Goal: Task Accomplishment & Management: Use online tool/utility

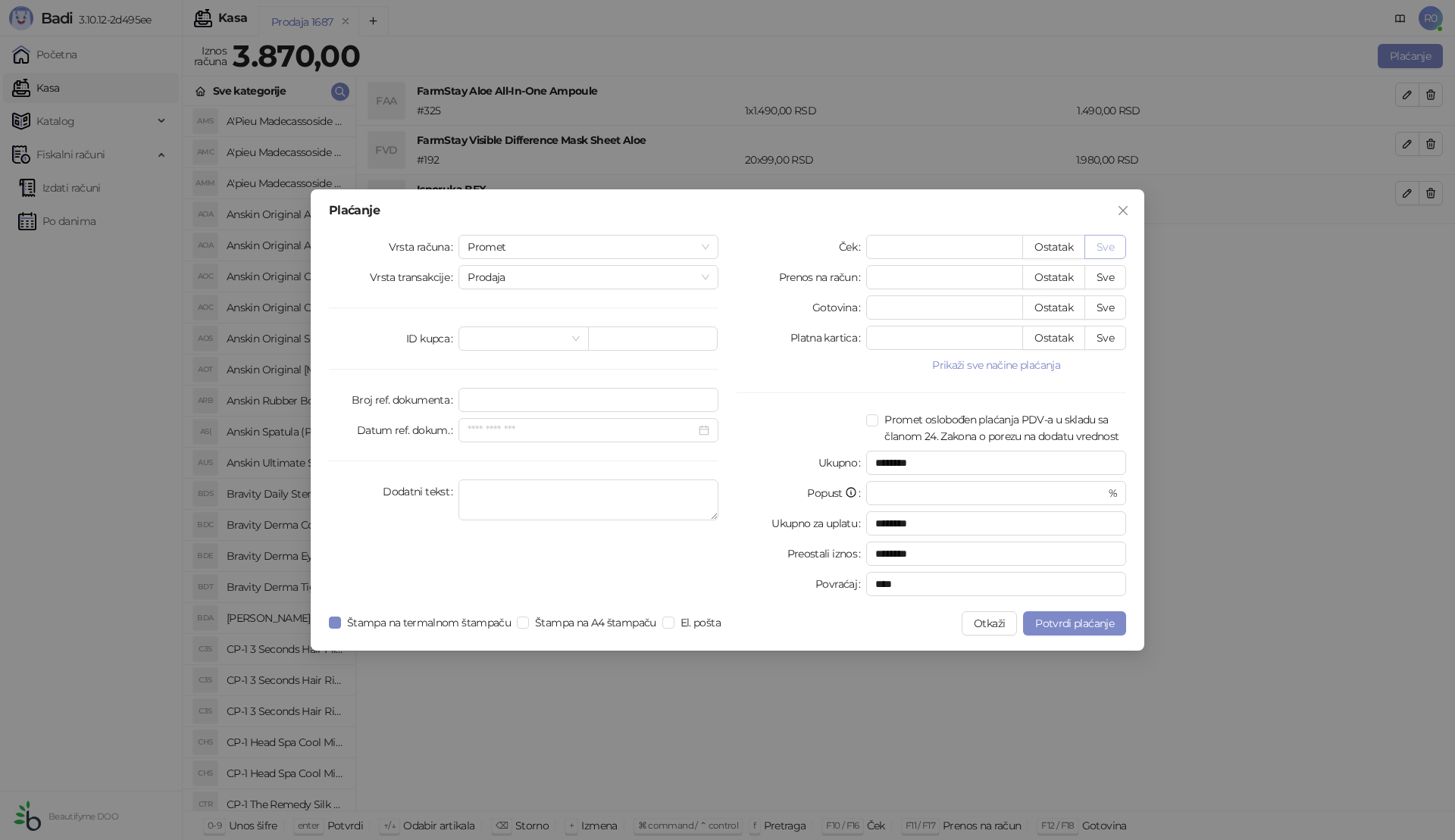
click at [1107, 242] on button "Sve" at bounding box center [1105, 247] width 42 height 25
type input "****"
drag, startPoint x: 1093, startPoint y: 616, endPoint x: 956, endPoint y: 596, distance: 138.5
click at [1093, 619] on span "Potvrdi plaćanje" at bounding box center [1074, 623] width 78 height 13
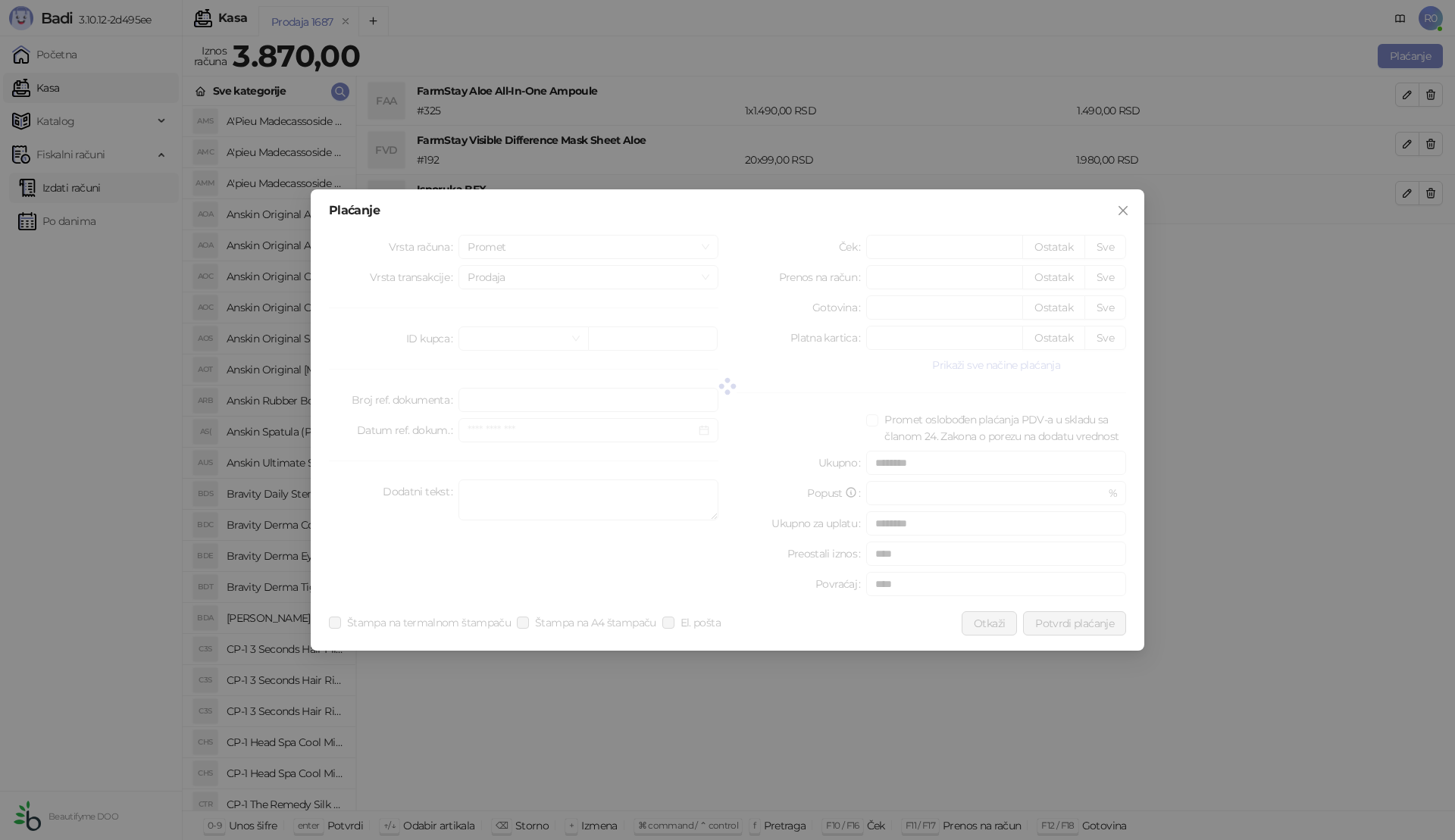
click at [80, 185] on link "Izdati računi" at bounding box center [59, 188] width 82 height 30
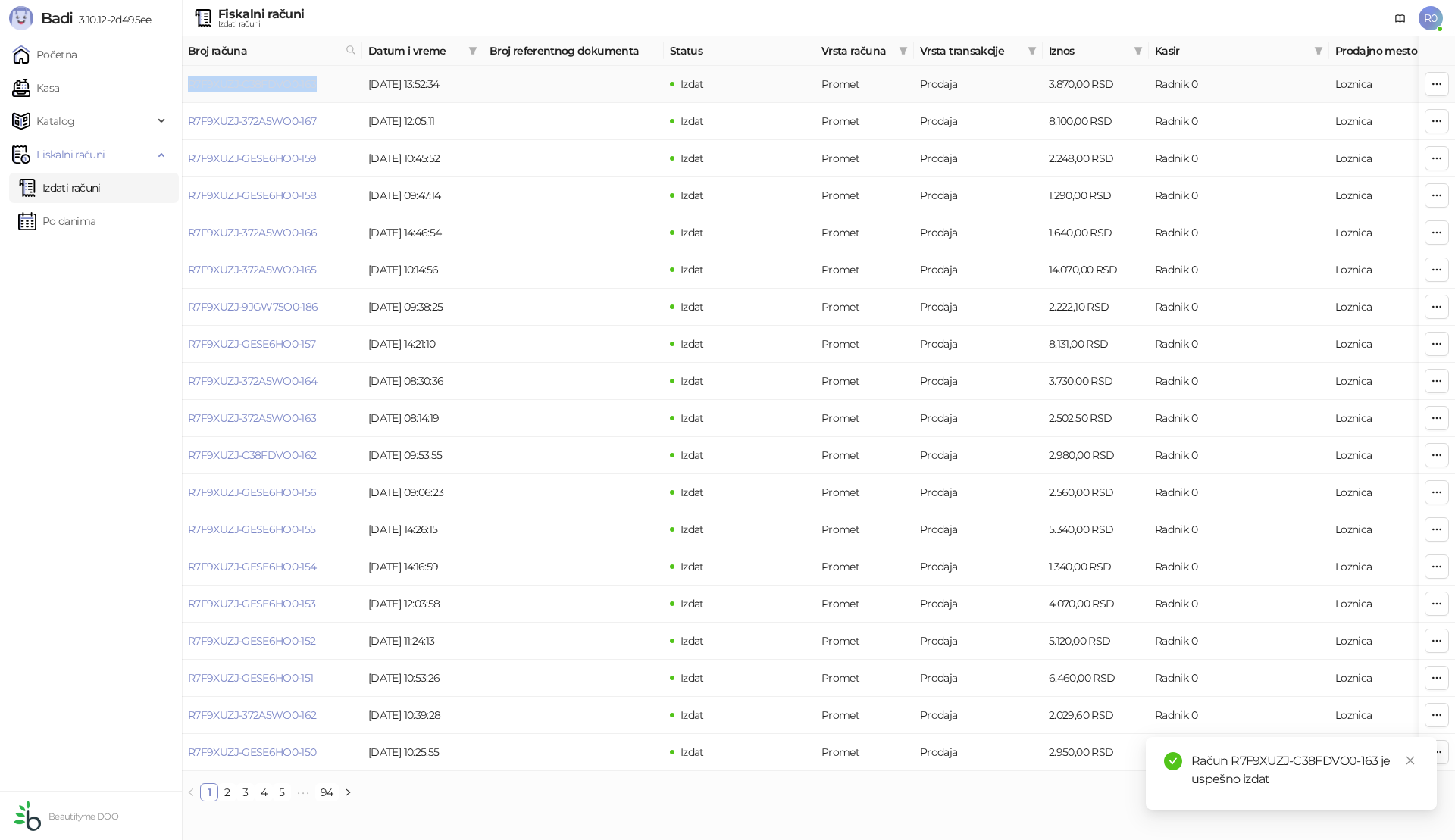
drag, startPoint x: 320, startPoint y: 86, endPoint x: 188, endPoint y: 88, distance: 132.0
click at [188, 88] on td "R7F9XUZJ-C38FDVO0-163" at bounding box center [271, 84] width 181 height 37
copy link "R7F9XUZJ-C38FDVO0-163"
